Goal: Submit feedback/report problem

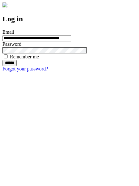
type input "**********"
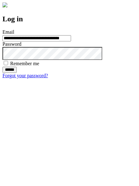
click at [17, 73] on input "******" at bounding box center [9, 70] width 14 height 6
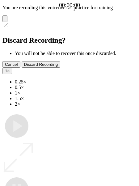
type input "**********"
